Goal: Task Accomplishment & Management: Use online tool/utility

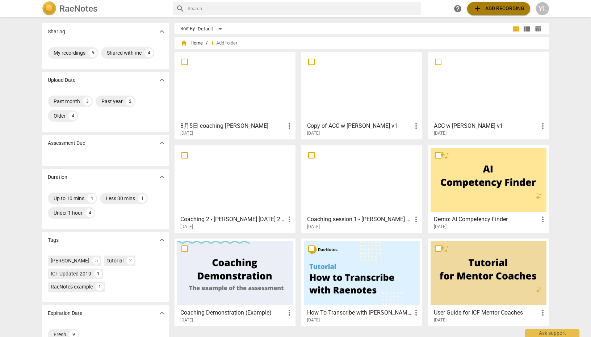
click at [486, 10] on span "add Add recording" at bounding box center [498, 8] width 51 height 9
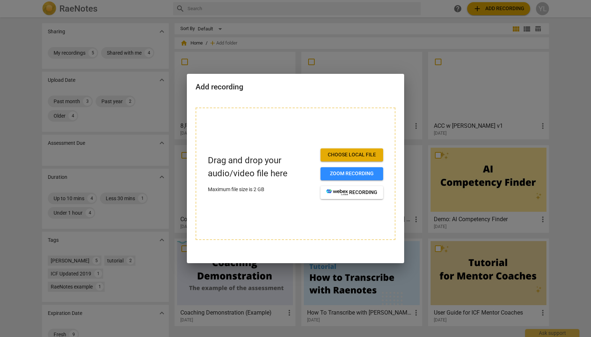
click at [362, 156] on span "Choose local file" at bounding box center [351, 154] width 51 height 7
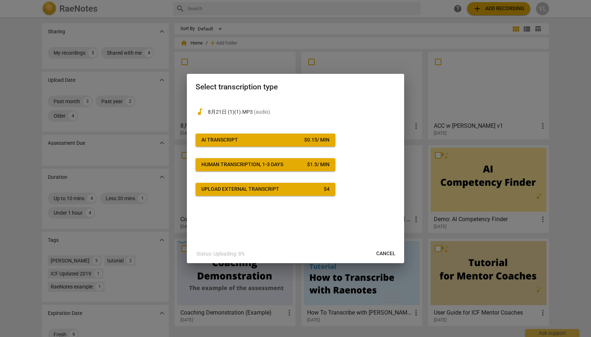
click at [273, 140] on span "AI Transcript $ 0.15 / min" at bounding box center [265, 139] width 128 height 7
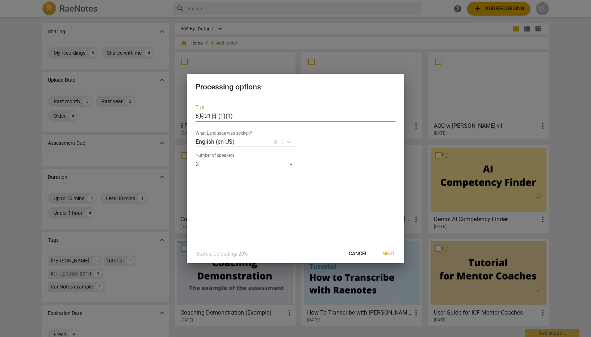
click at [247, 117] on input "8月21日 (1)(1)" at bounding box center [295, 116] width 200 height 12
drag, startPoint x: 225, startPoint y: 118, endPoint x: 137, endPoint y: 125, distance: 88.6
click at [137, 125] on div "Processing options Title 8月21日 (1)(1) What Language was spoken? English (en-US)…" at bounding box center [295, 168] width 591 height 337
type input "T"
type input "[PERSON_NAME] ACC"
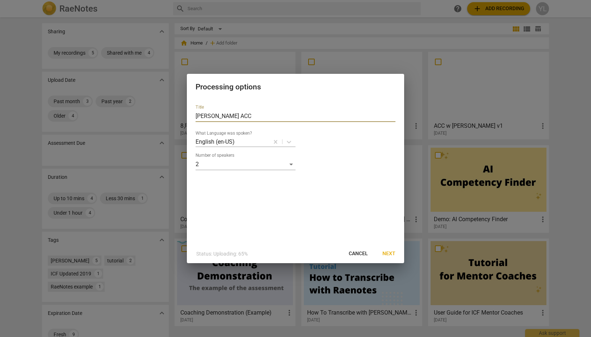
click at [383, 253] on span "Next" at bounding box center [388, 253] width 13 height 7
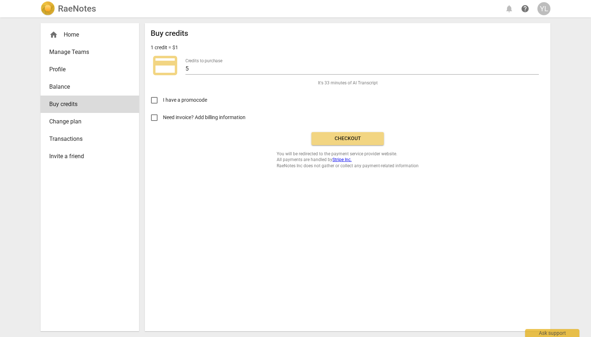
click at [333, 139] on span "Checkout" at bounding box center [347, 138] width 61 height 7
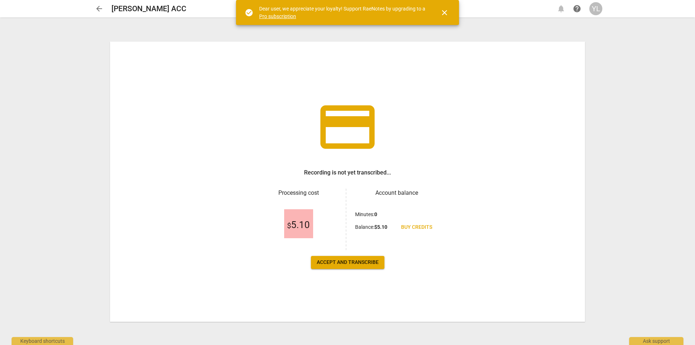
click at [336, 264] on span "Accept and transcribe" at bounding box center [348, 262] width 62 height 7
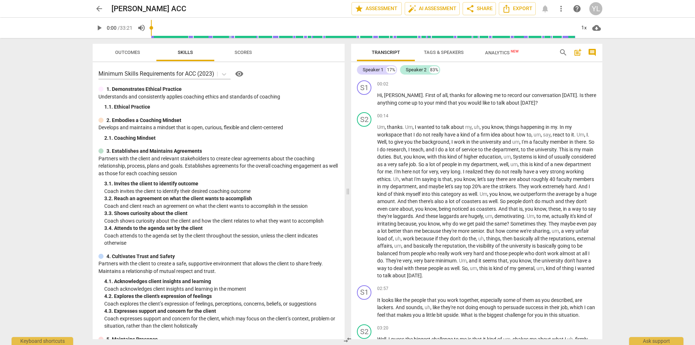
click at [129, 56] on span "Outcomes" at bounding box center [127, 53] width 42 height 10
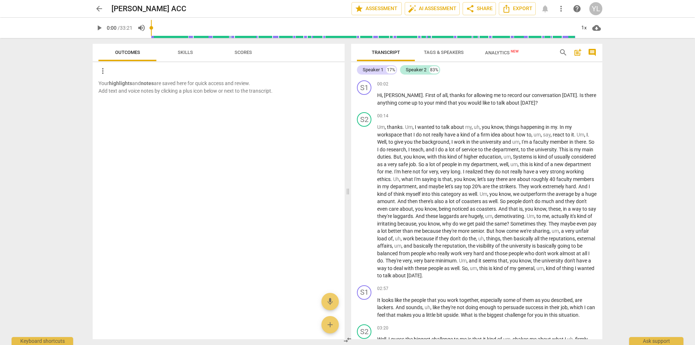
click at [176, 54] on span "Skills" at bounding box center [185, 53] width 33 height 10
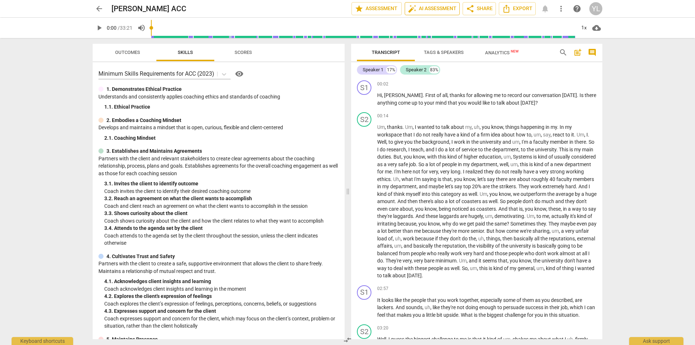
click at [423, 7] on span "auto_fix_high AI Assessment" at bounding box center [432, 8] width 49 height 9
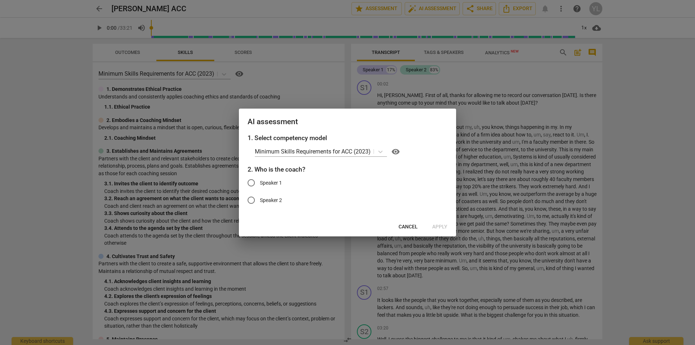
click at [271, 199] on span "Speaker 2" at bounding box center [271, 201] width 22 height 8
click at [260, 199] on input "Speaker 2" at bounding box center [251, 199] width 17 height 17
radio input "true"
click at [401, 227] on span "Cancel" at bounding box center [408, 226] width 19 height 7
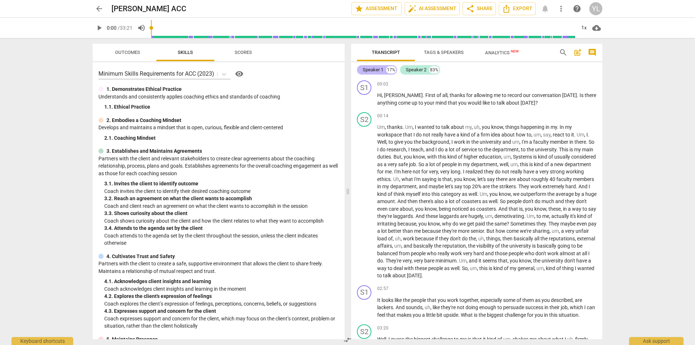
click at [380, 71] on div "Speaker 1" at bounding box center [373, 69] width 21 height 7
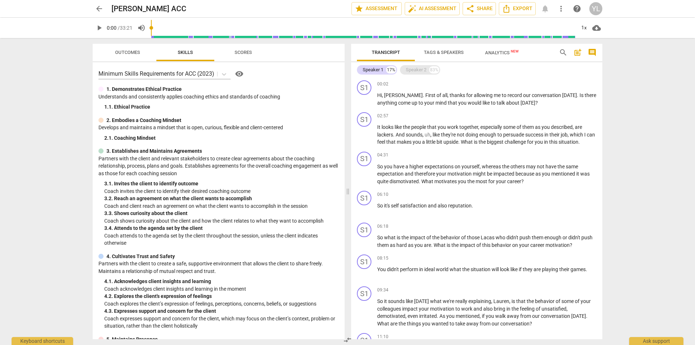
click at [411, 70] on div "Speaker 2" at bounding box center [416, 69] width 21 height 7
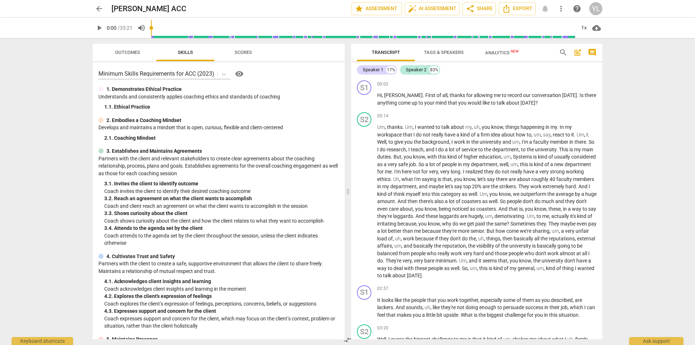
click at [434, 56] on span "Tags & Speakers" at bounding box center [443, 53] width 57 height 10
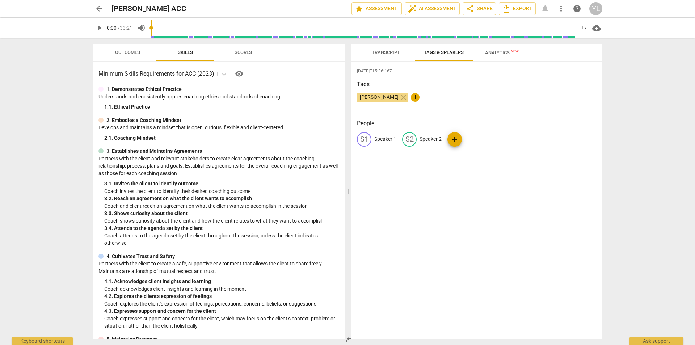
click at [389, 56] on span "Transcript" at bounding box center [386, 53] width 46 height 10
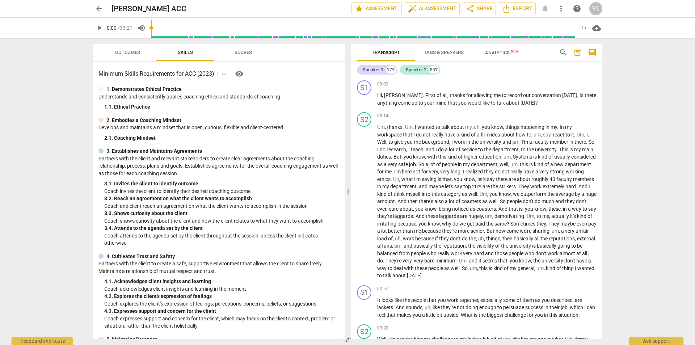
click at [445, 52] on span "Tags & Speakers" at bounding box center [444, 52] width 40 height 5
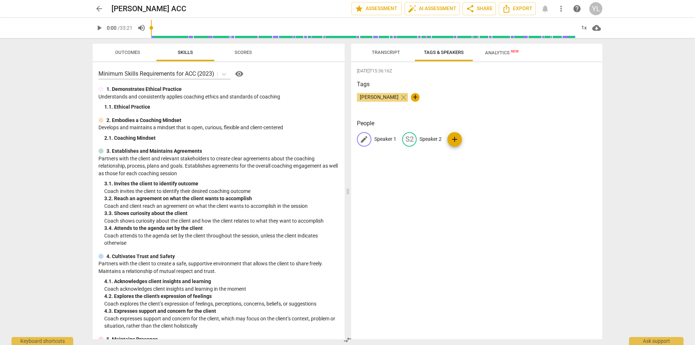
click at [379, 136] on p "Speaker 1" at bounding box center [385, 139] width 22 height 8
type input "Client"
click at [459, 139] on div "edit" at bounding box center [456, 139] width 14 height 14
type input "Coach"
click at [397, 50] on span "Transcript" at bounding box center [386, 52] width 28 height 5
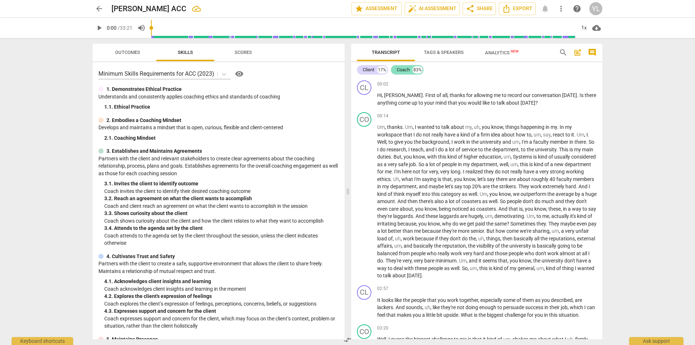
click at [409, 71] on div "Coach" at bounding box center [403, 69] width 13 height 7
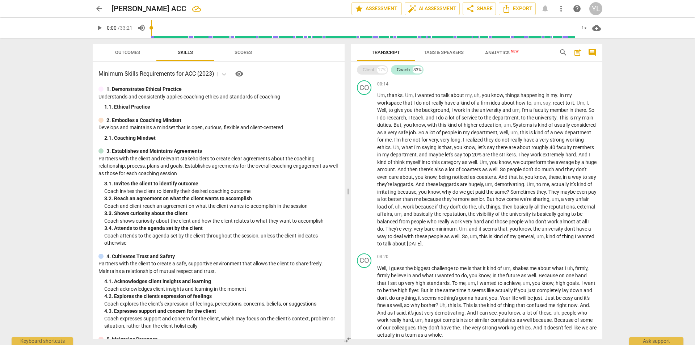
click at [374, 72] on div "Client" at bounding box center [369, 69] width 12 height 7
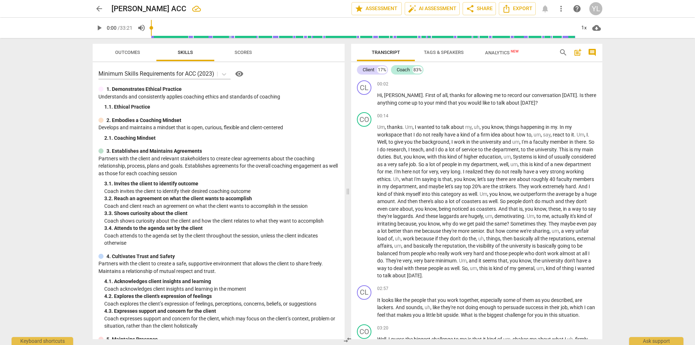
click at [442, 54] on span "Tags & Speakers" at bounding box center [444, 52] width 40 height 5
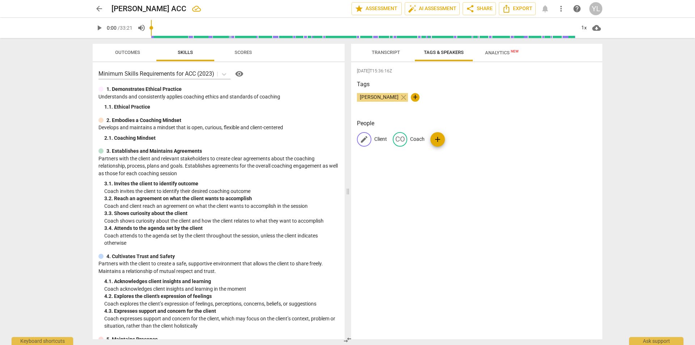
click at [381, 140] on p "Client" at bounding box center [380, 139] width 13 height 8
click at [387, 138] on input "Client" at bounding box center [403, 140] width 58 height 12
drag, startPoint x: 387, startPoint y: 138, endPoint x: 373, endPoint y: 140, distance: 13.5
click at [373, 140] on div "edit Client delete" at bounding box center [400, 139] width 87 height 14
type input "Coach"
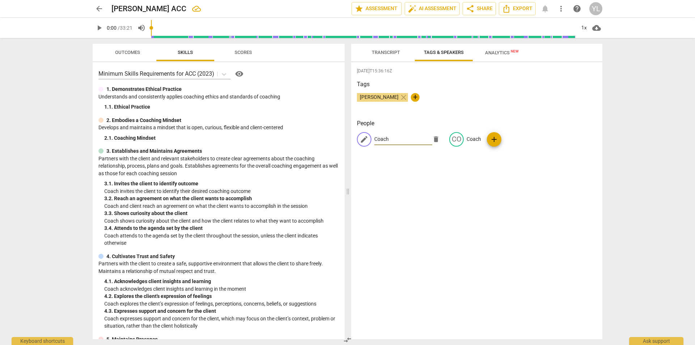
click at [479, 139] on div "edit Coach delete CO Coach add" at bounding box center [477, 142] width 240 height 20
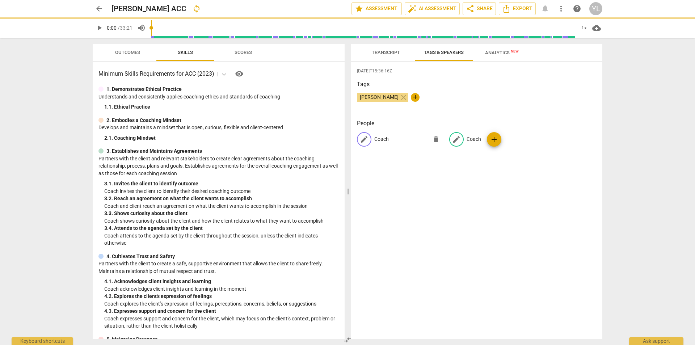
click at [476, 140] on div "edit Coach delete edit Coach add" at bounding box center [477, 142] width 240 height 20
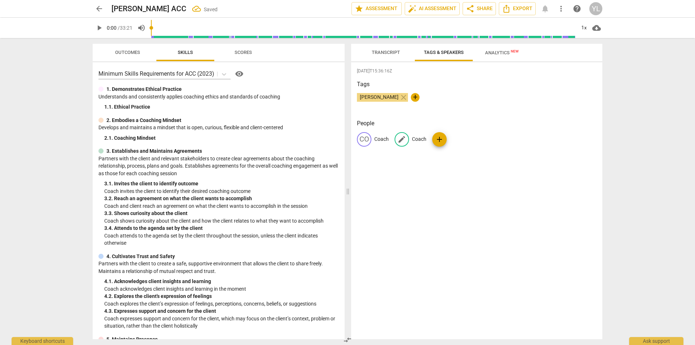
click at [420, 140] on p "Coach" at bounding box center [419, 139] width 14 height 8
type input "Client"
drag, startPoint x: 450, startPoint y: 196, endPoint x: 423, endPoint y: 148, distance: 55.6
click at [450, 195] on div "[DATE]T15:36:16Z Tags [PERSON_NAME] close + People CO Coach edit Client delete …" at bounding box center [476, 200] width 251 height 277
click at [383, 55] on span "Transcript" at bounding box center [386, 53] width 46 height 10
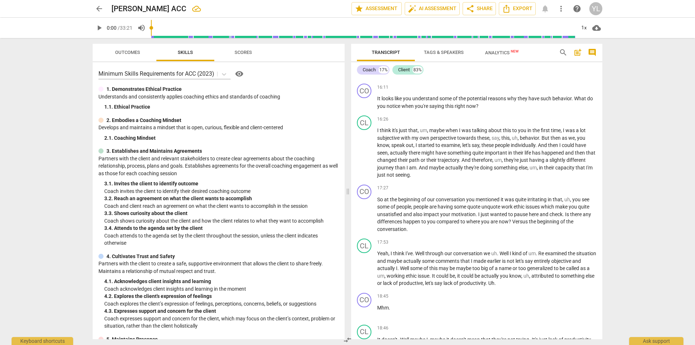
scroll to position [1375, 0]
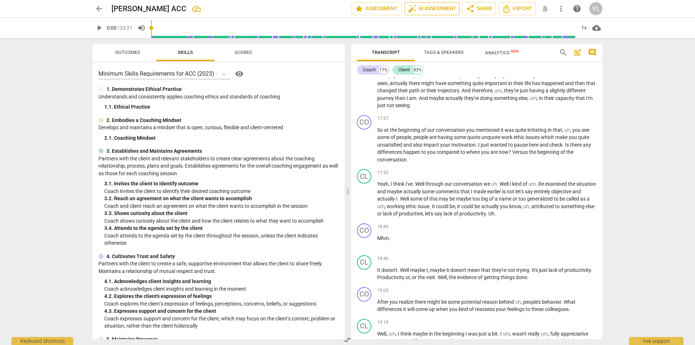
click at [422, 8] on span "auto_fix_high AI Assessment" at bounding box center [432, 8] width 49 height 9
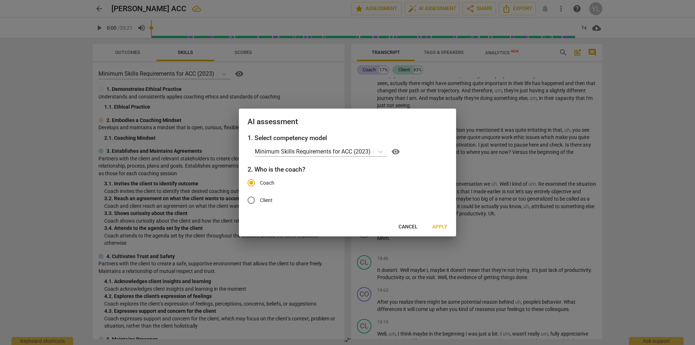
click at [453, 223] on button "Apply" at bounding box center [439, 226] width 27 height 13
click at [443, 227] on span "Apply" at bounding box center [439, 226] width 15 height 7
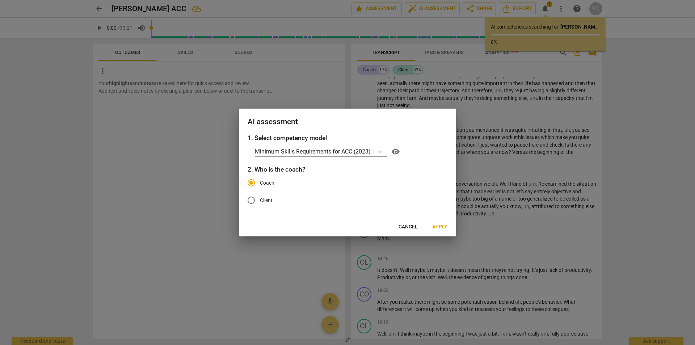
click at [414, 225] on span "Cancel" at bounding box center [408, 226] width 19 height 7
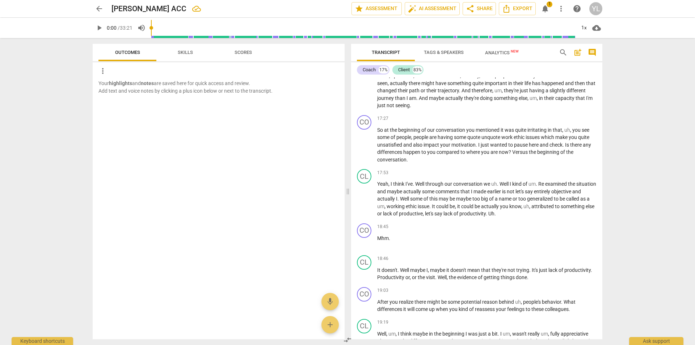
click at [180, 56] on span "Skills" at bounding box center [185, 53] width 33 height 10
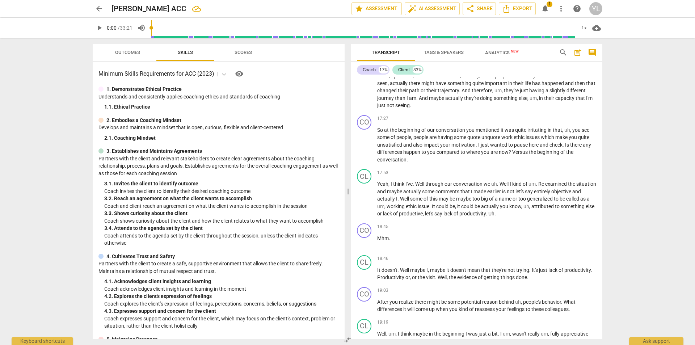
click at [235, 55] on span "Scores" at bounding box center [243, 53] width 35 height 10
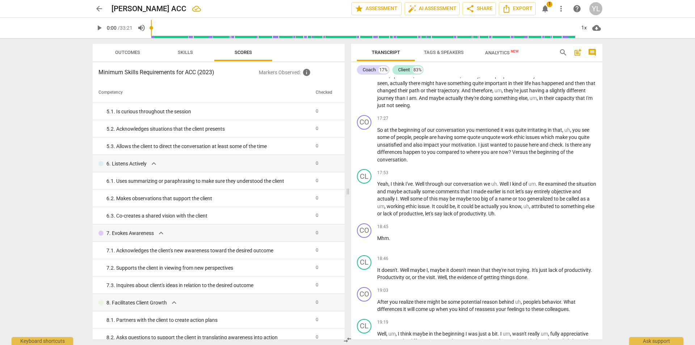
scroll to position [268, 0]
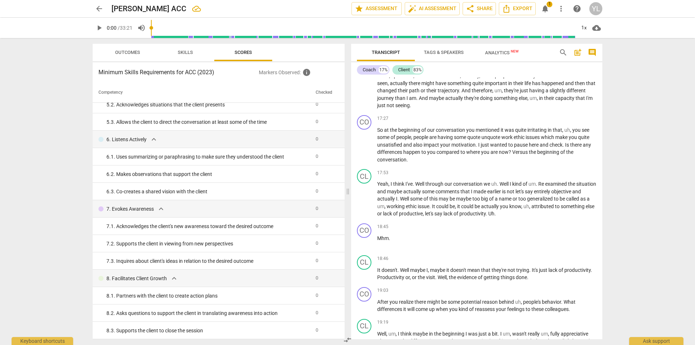
click at [122, 57] on span "Outcomes" at bounding box center [127, 53] width 42 height 10
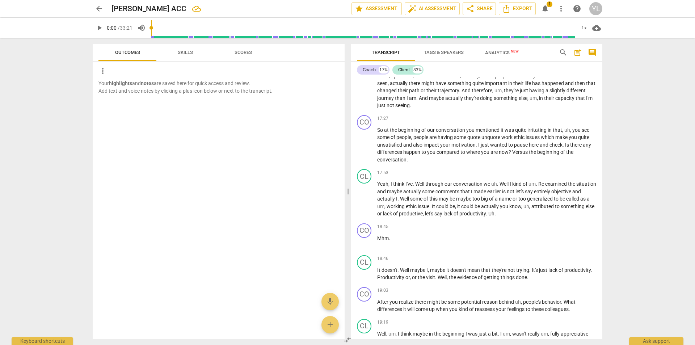
click at [174, 51] on span "Skills" at bounding box center [185, 53] width 33 height 10
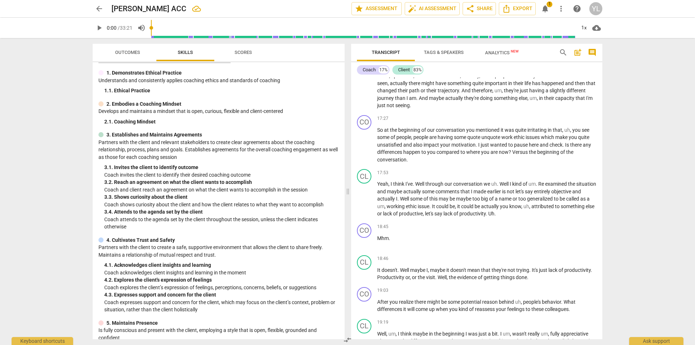
scroll to position [0, 0]
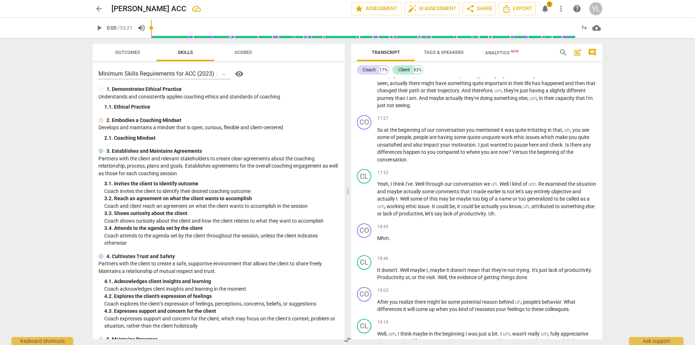
click at [139, 55] on span "Outcomes" at bounding box center [127, 52] width 25 height 5
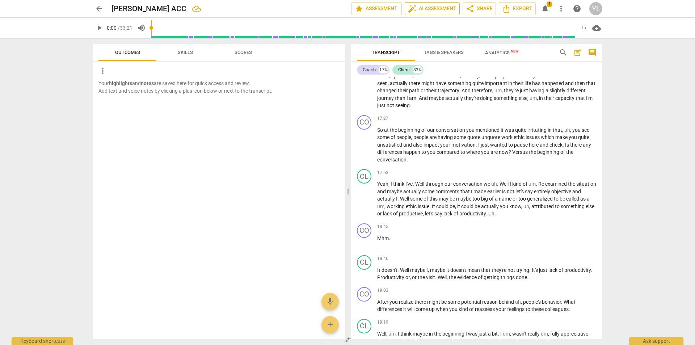
click at [414, 10] on span "auto_fix_high" at bounding box center [412, 8] width 9 height 9
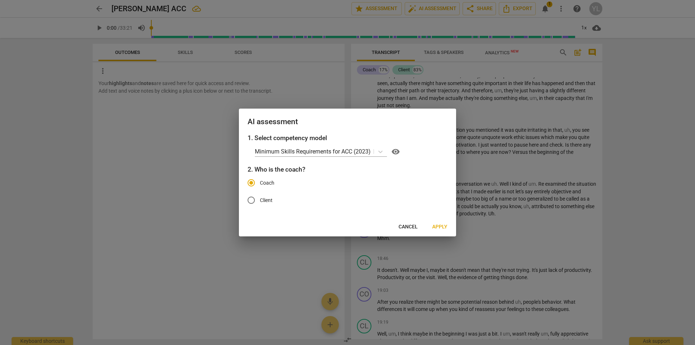
click at [441, 222] on button "Apply" at bounding box center [439, 226] width 27 height 13
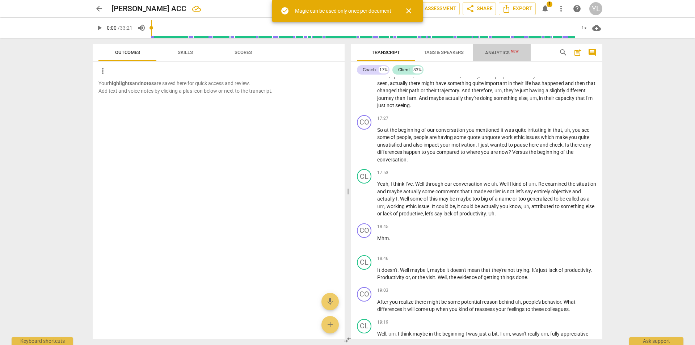
click at [509, 48] on span "Analytics New" at bounding box center [501, 52] width 51 height 11
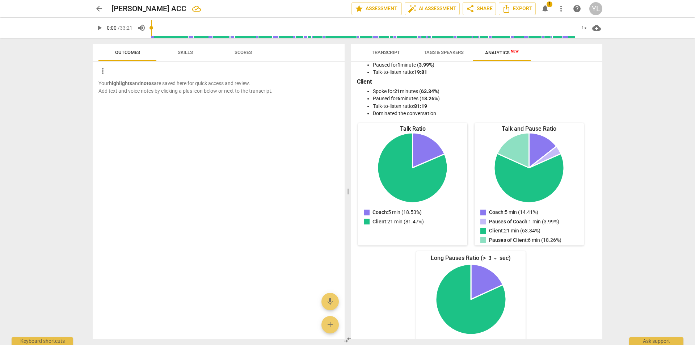
scroll to position [50, 0]
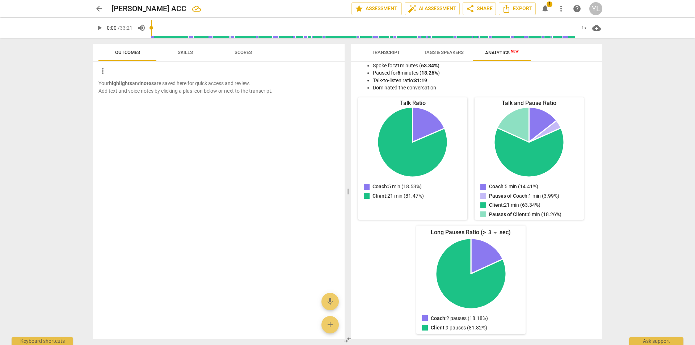
click at [184, 48] on span "Skills" at bounding box center [185, 53] width 33 height 10
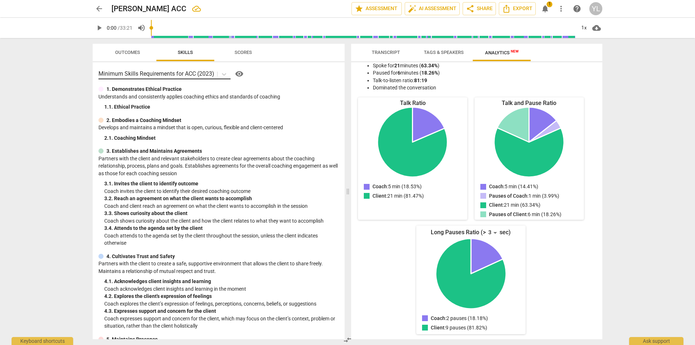
click at [208, 74] on p "Minimum Skills Requirements for ACC (2023)" at bounding box center [156, 73] width 116 height 8
click at [269, 73] on div "Minimum Skills Requirements for ACC (2023) visibility" at bounding box center [218, 74] width 240 height 12
click at [232, 52] on span "Scores" at bounding box center [243, 53] width 35 height 10
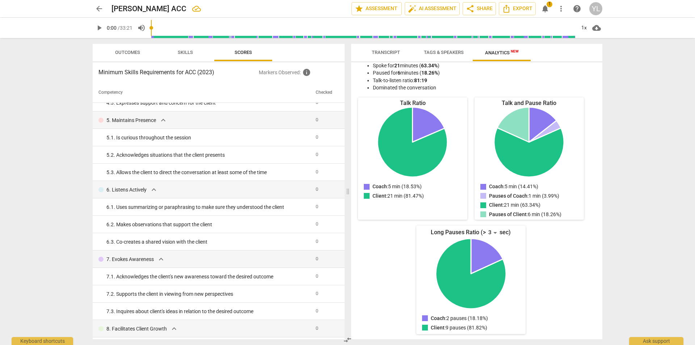
scroll to position [268, 0]
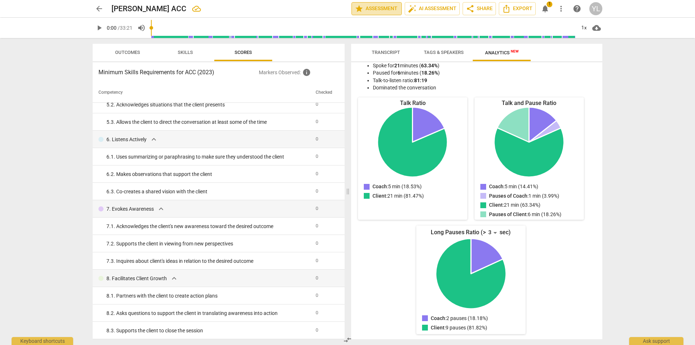
click at [375, 6] on span "star Assessment" at bounding box center [377, 8] width 44 height 9
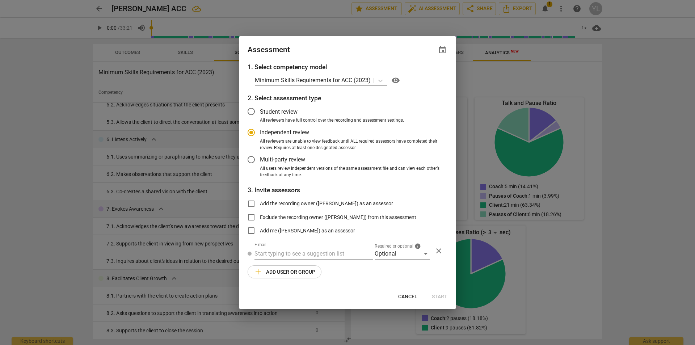
click at [347, 126] on label "Independent review" at bounding box center [342, 132] width 199 height 17
click at [260, 126] on input "Independent review" at bounding box center [251, 132] width 17 height 17
click at [438, 293] on div "Cancel Start" at bounding box center [347, 296] width 214 height 13
click at [441, 296] on div "Cancel Start" at bounding box center [347, 296] width 214 height 13
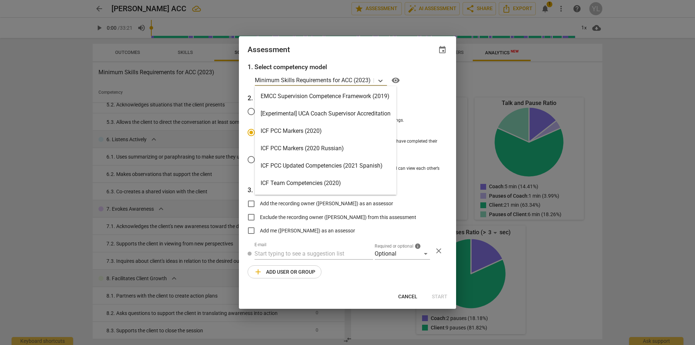
click at [363, 78] on p "Minimum Skills Requirements for ACC (2023)" at bounding box center [313, 80] width 116 height 8
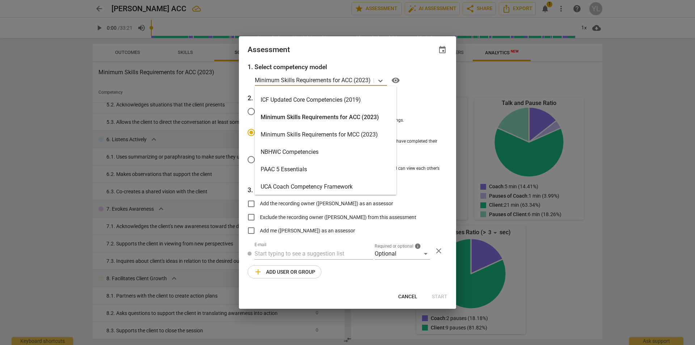
scroll to position [119, 0]
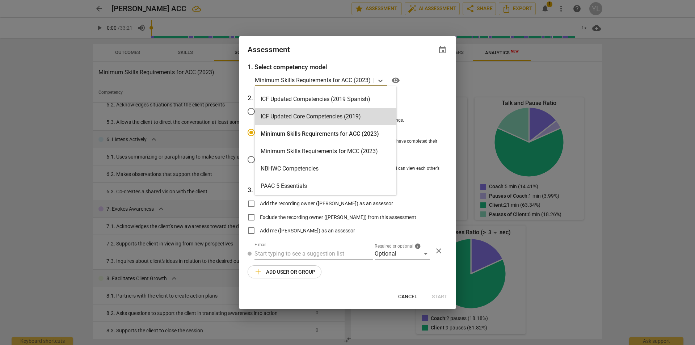
radio input "false"
click at [420, 105] on label "Student review" at bounding box center [342, 111] width 199 height 17
click at [260, 105] on input "Student review" at bounding box center [251, 111] width 17 height 17
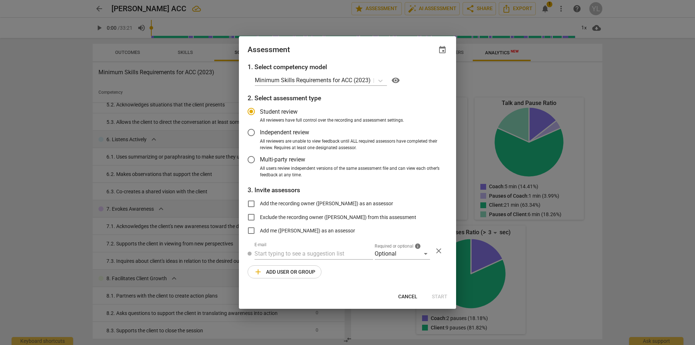
click at [607, 89] on div at bounding box center [347, 172] width 695 height 345
radio input "false"
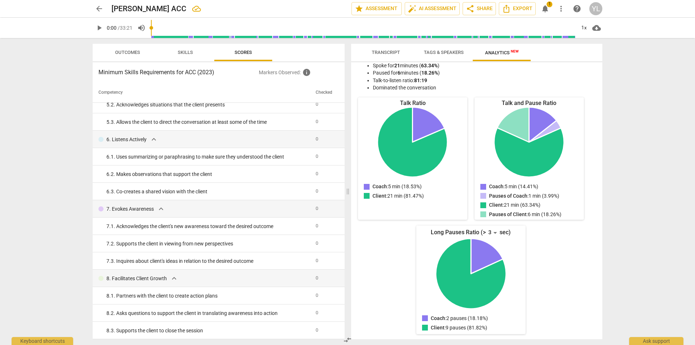
click at [551, 7] on span "notifications 1" at bounding box center [545, 8] width 13 height 9
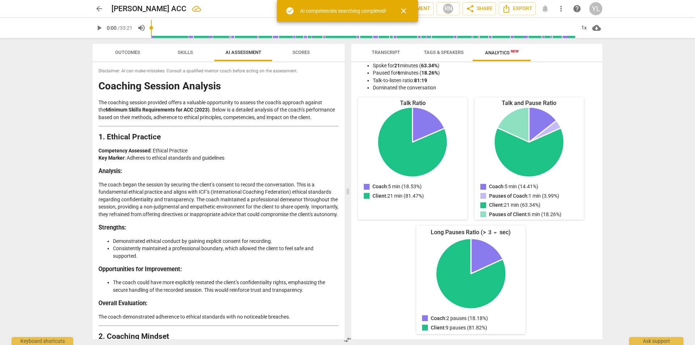
click at [132, 49] on span "Outcomes" at bounding box center [127, 53] width 42 height 10
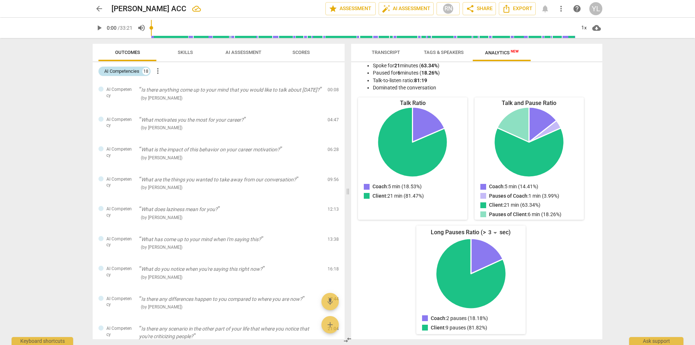
click at [112, 73] on div "AI Competencies" at bounding box center [121, 71] width 35 height 7
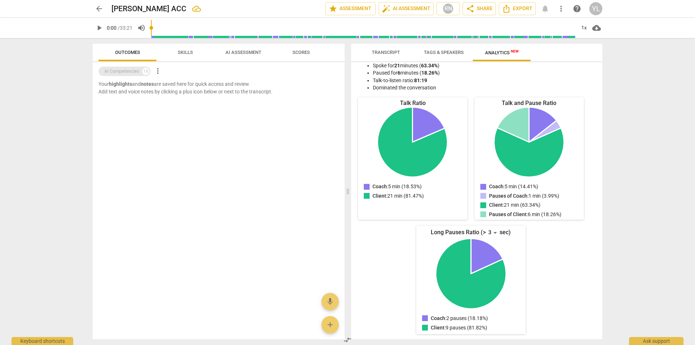
click at [112, 73] on div "AI Competencies" at bounding box center [121, 71] width 35 height 7
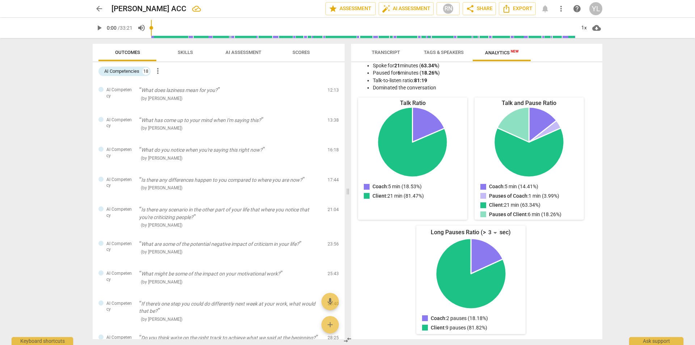
scroll to position [95, 0]
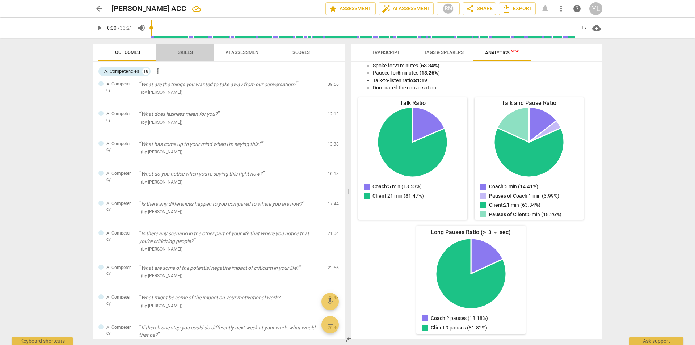
click at [189, 49] on span "Skills" at bounding box center [185, 53] width 33 height 10
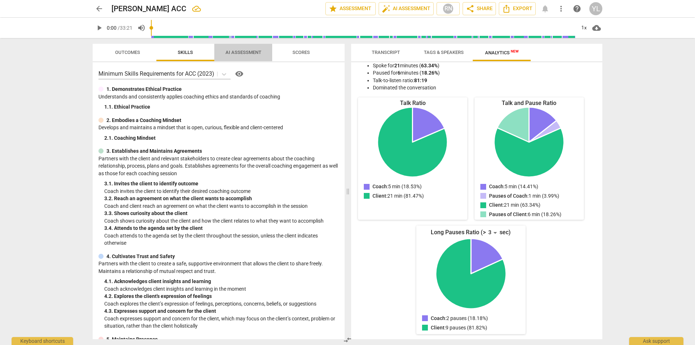
click at [236, 49] on span "AI Assessment" at bounding box center [243, 53] width 53 height 10
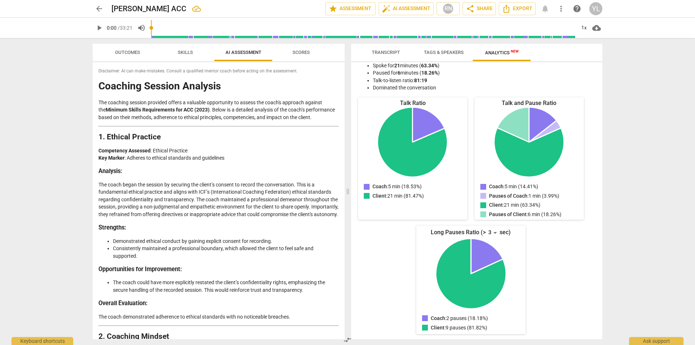
click at [295, 53] on span "Scores" at bounding box center [300, 52] width 17 height 5
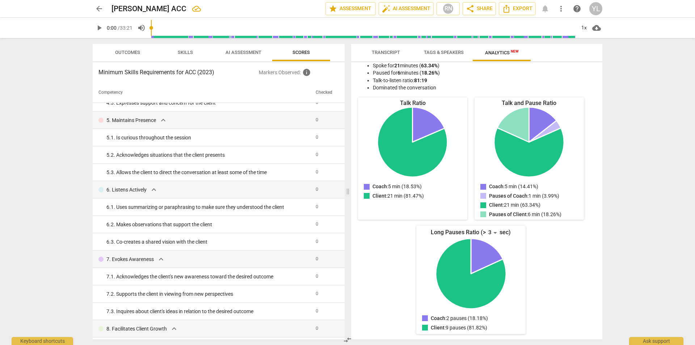
scroll to position [268, 0]
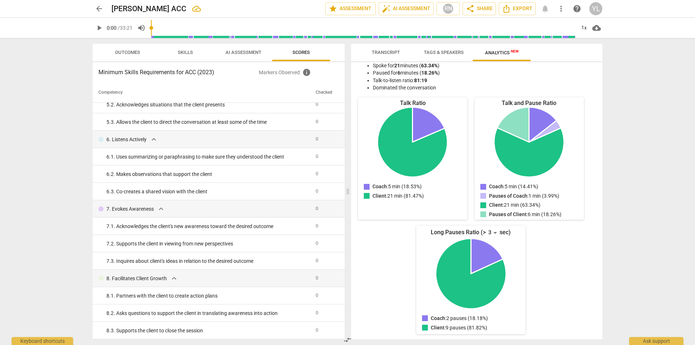
click at [401, 51] on span "Transcript" at bounding box center [386, 53] width 46 height 10
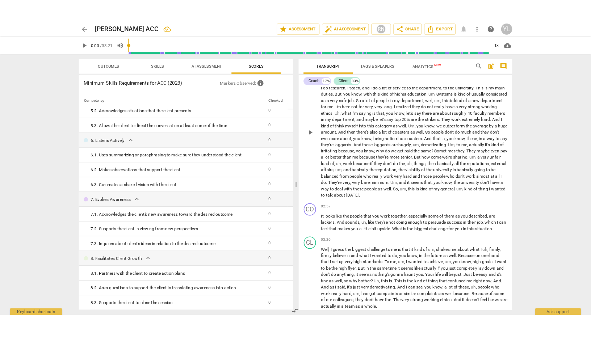
scroll to position [0, 0]
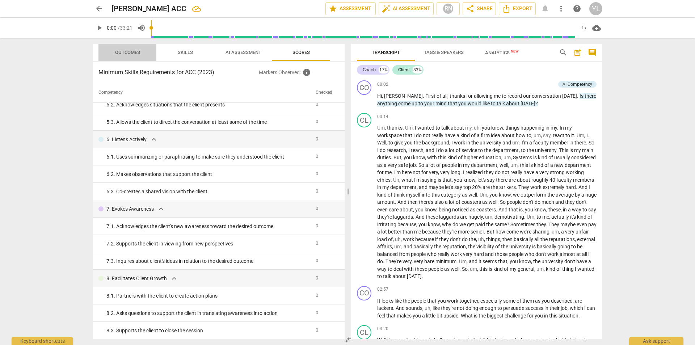
click at [125, 48] on span "Outcomes" at bounding box center [127, 53] width 42 height 10
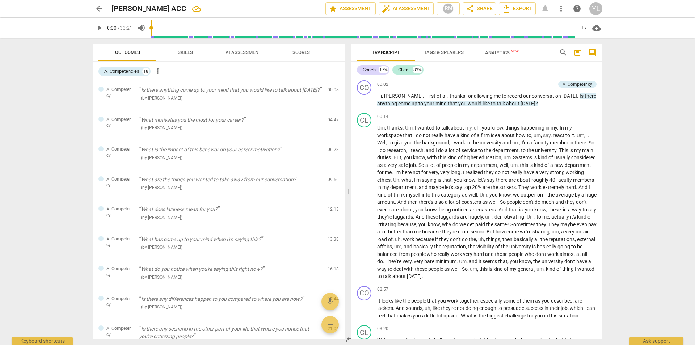
click at [157, 69] on span "more_vert" at bounding box center [157, 71] width 9 height 9
click at [616, 118] on div at bounding box center [347, 172] width 695 height 345
click at [520, 9] on span "Export" at bounding box center [517, 8] width 30 height 9
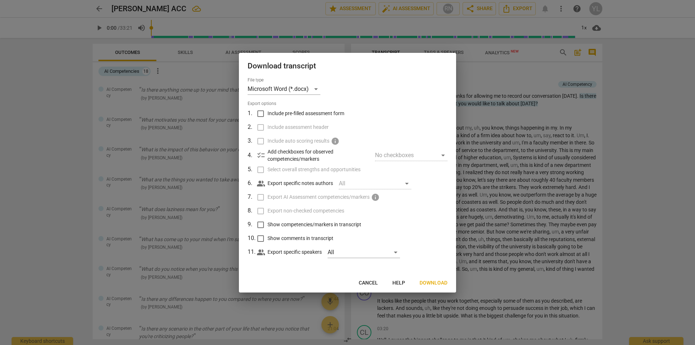
click at [429, 284] on span "Download" at bounding box center [433, 282] width 28 height 7
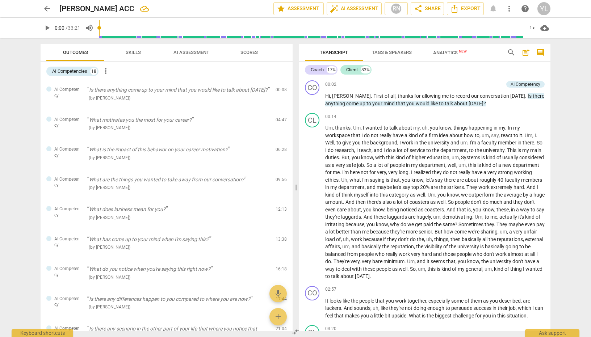
click at [131, 55] on span "Skills" at bounding box center [133, 53] width 33 height 10
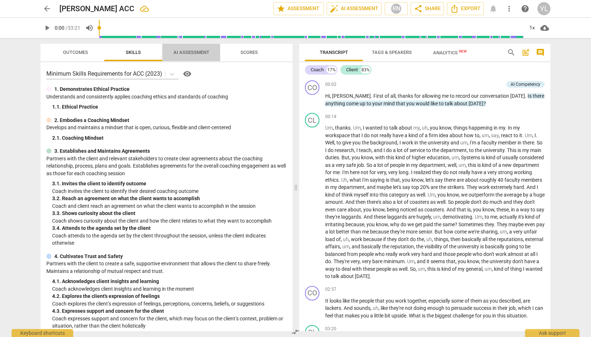
click at [175, 55] on span "AI Assessment" at bounding box center [191, 53] width 53 height 10
